Goal: Check status: Check status

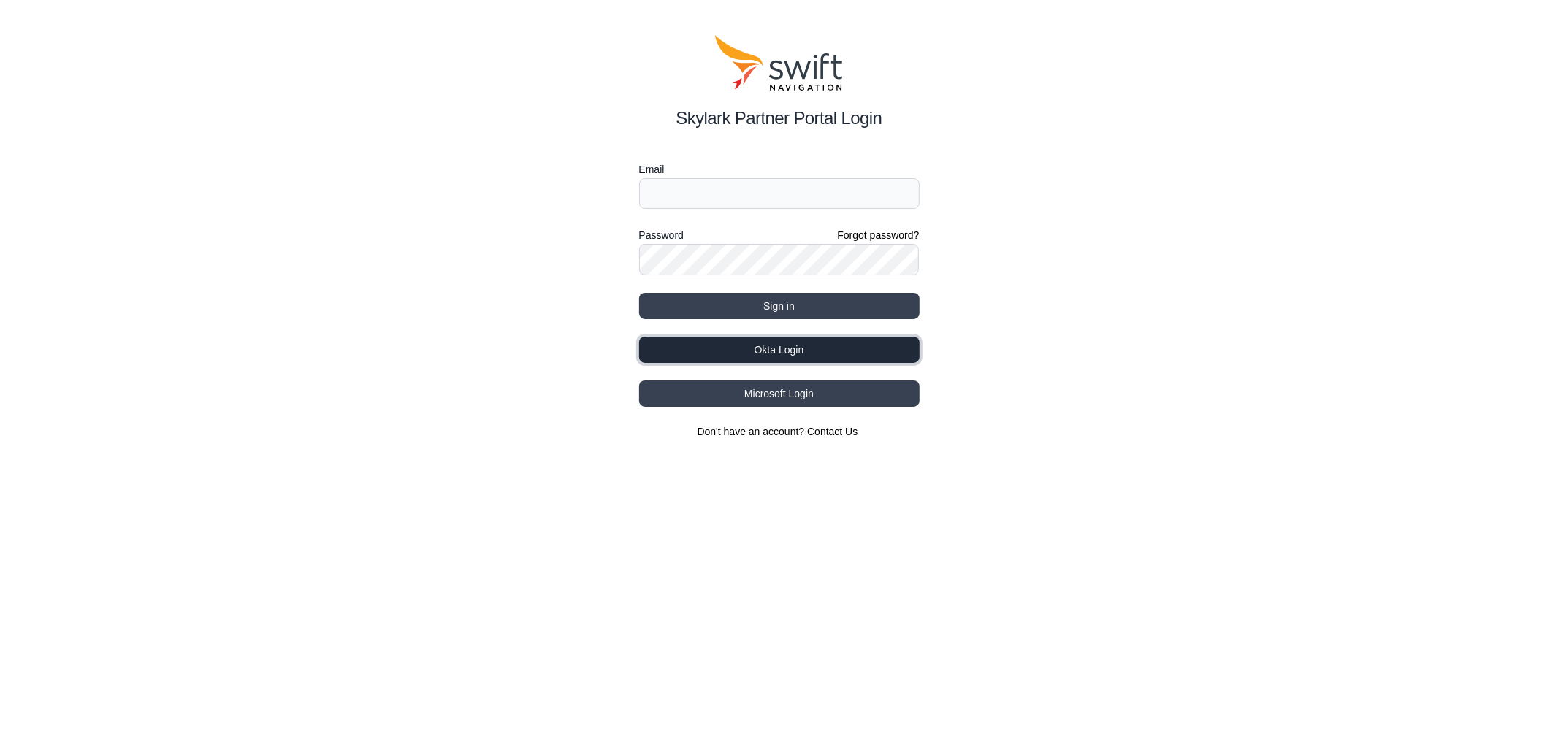
click at [828, 346] on button "Okta Login" at bounding box center [779, 350] width 281 height 26
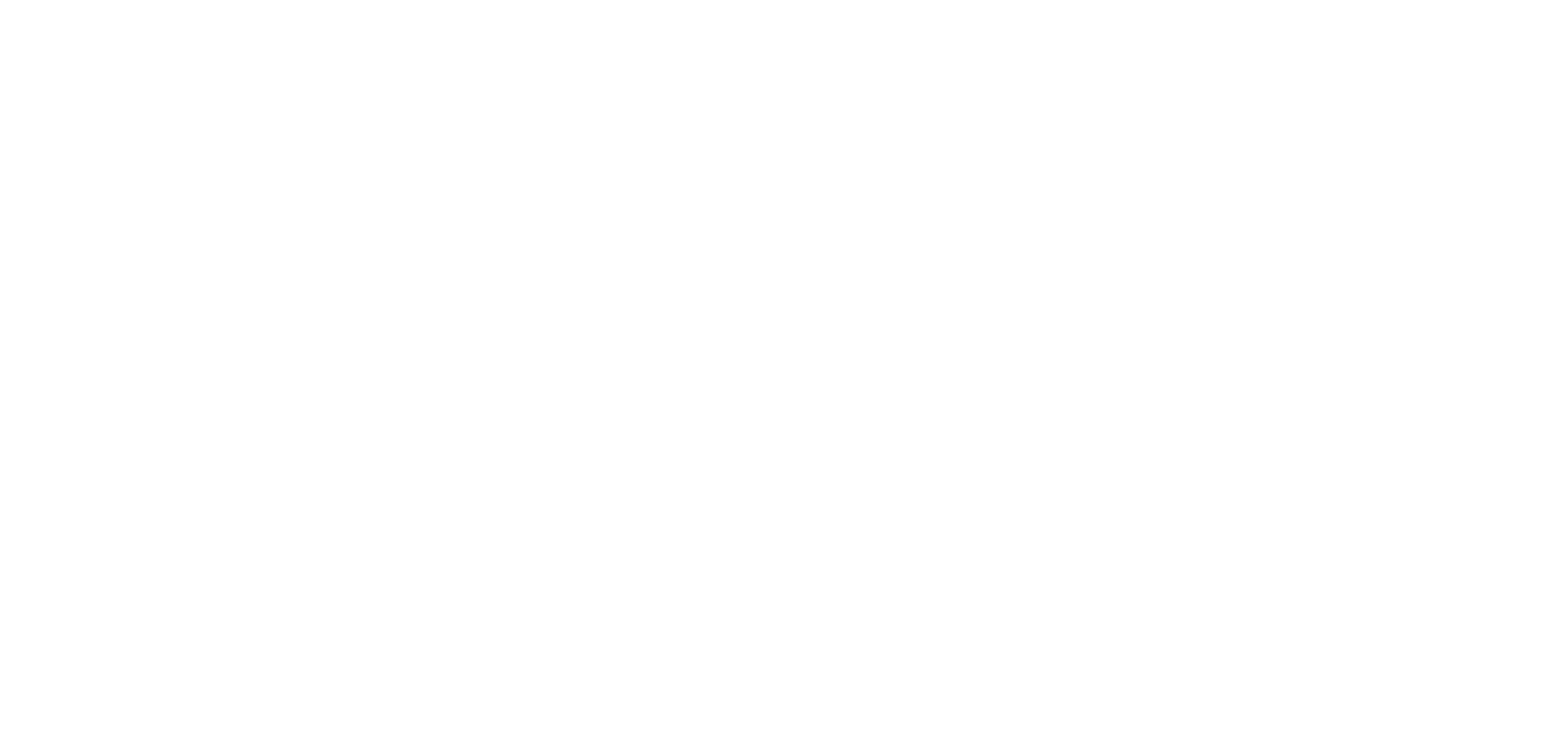
select select
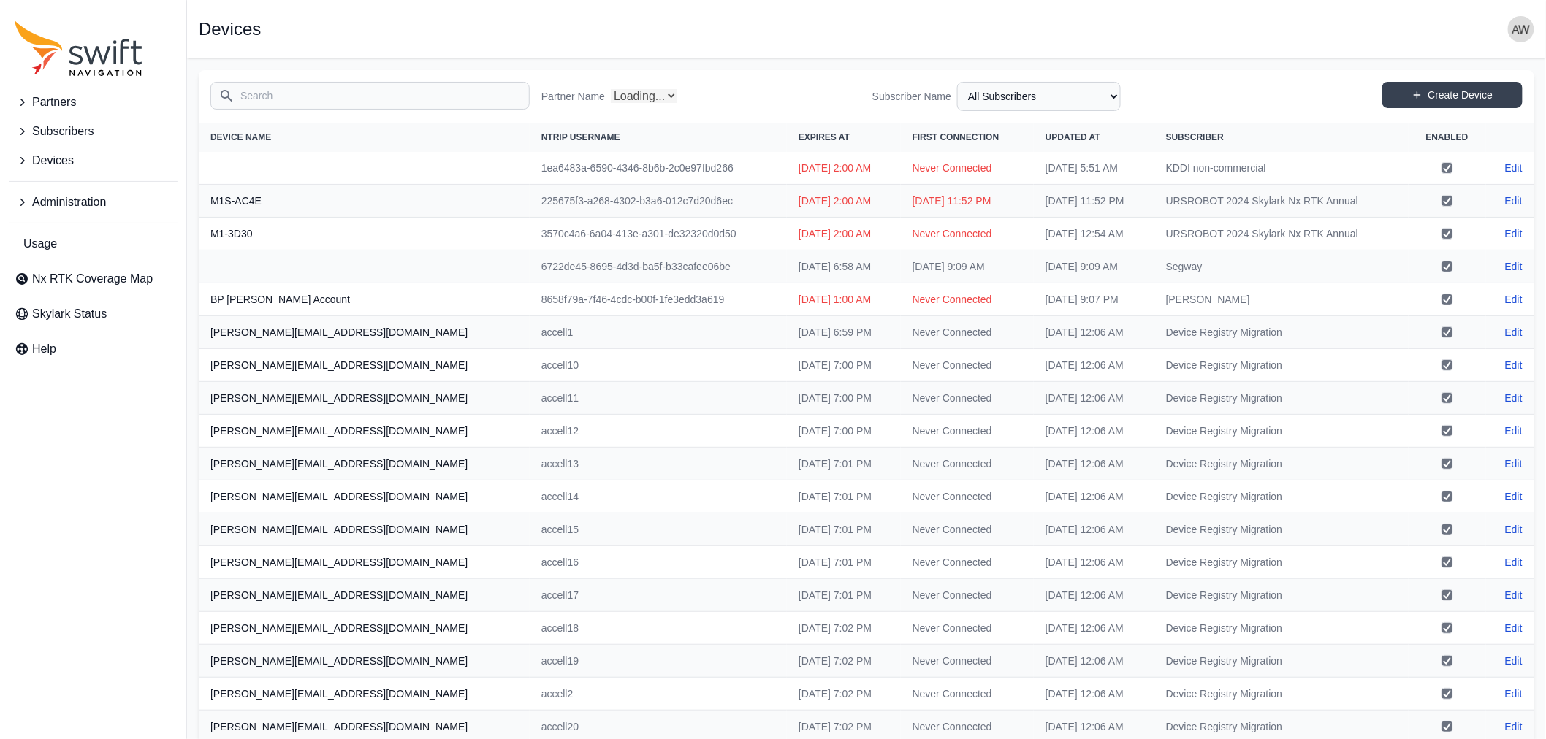
select select "Partner Name"
click at [349, 96] on input "Search" at bounding box center [369, 96] width 319 height 28
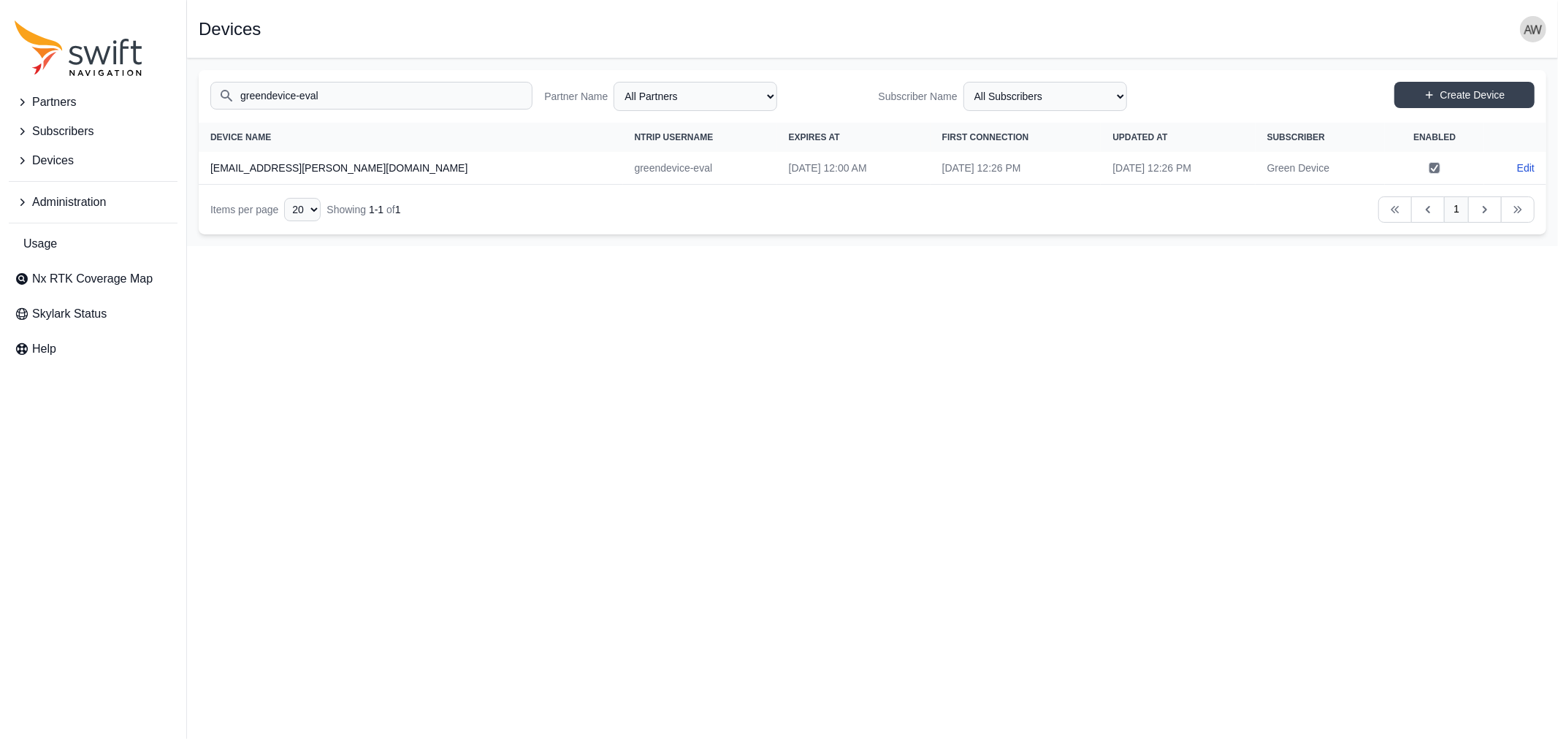
type input "greendevice-eval"
